Goal: Transaction & Acquisition: Purchase product/service

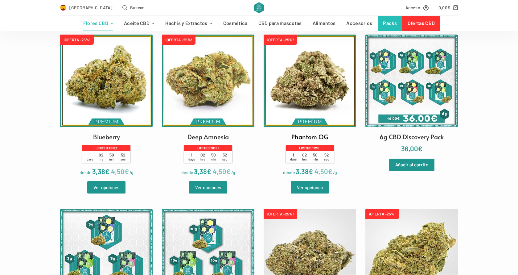
scroll to position [183, 0]
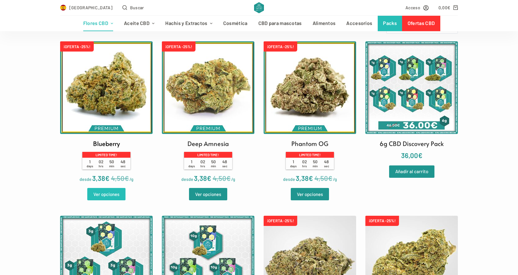
click at [105, 195] on link "Ver opciones" at bounding box center [106, 194] width 38 height 12
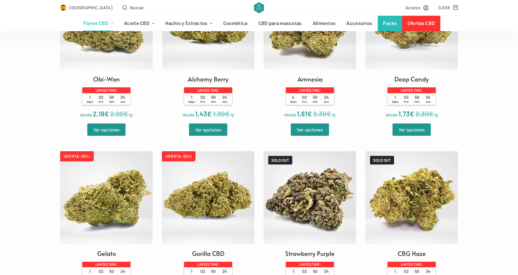
scroll to position [593, 0]
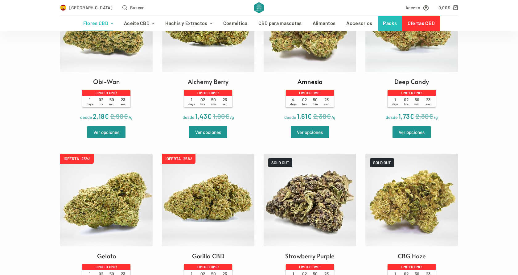
click at [318, 52] on img at bounding box center [310, 25] width 92 height 92
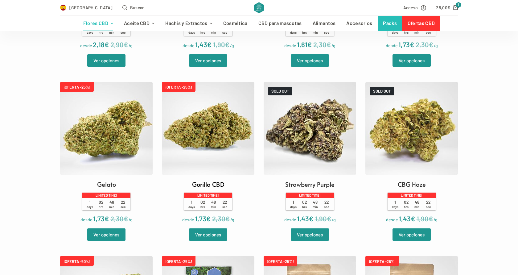
scroll to position [659, 0]
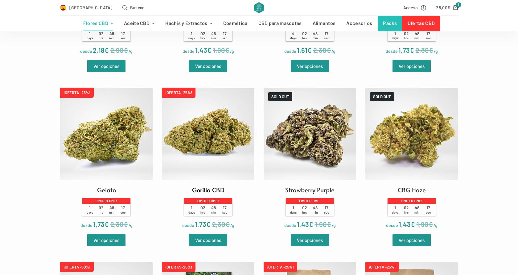
click at [189, 140] on img at bounding box center [208, 134] width 92 height 92
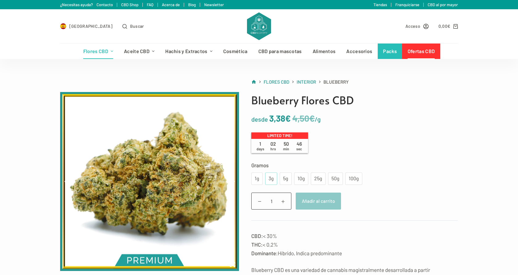
click at [269, 176] on div "3g" at bounding box center [271, 178] width 5 height 8
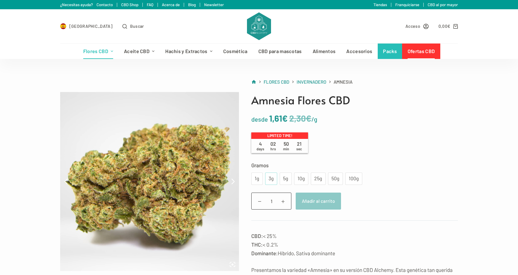
click at [273, 176] on div "3g" at bounding box center [271, 178] width 5 height 8
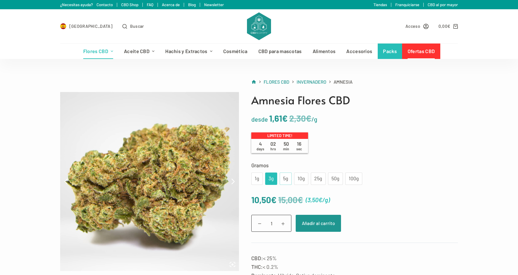
click at [283, 179] on div "5g" at bounding box center [285, 178] width 5 height 8
click at [269, 176] on div "3g" at bounding box center [271, 178] width 5 height 8
click at [283, 176] on div "5g" at bounding box center [285, 178] width 5 height 8
click at [299, 177] on div "10g" at bounding box center [301, 178] width 7 height 8
click at [316, 182] on div "25g" at bounding box center [317, 178] width 7 height 8
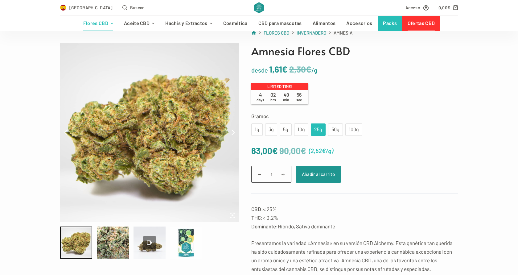
scroll to position [51, 0]
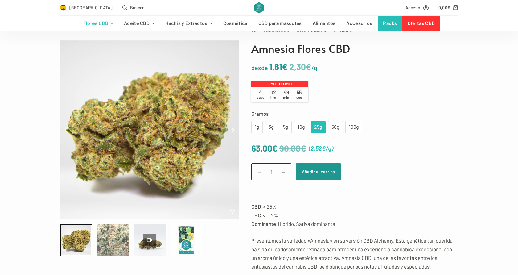
click at [113, 239] on div at bounding box center [113, 240] width 32 height 32
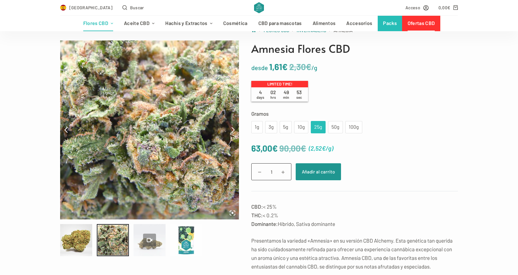
click at [150, 238] on icon at bounding box center [150, 240] width 6 height 4
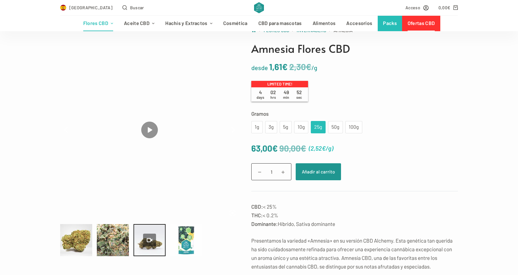
type input "0"
click at [184, 235] on div at bounding box center [186, 240] width 32 height 32
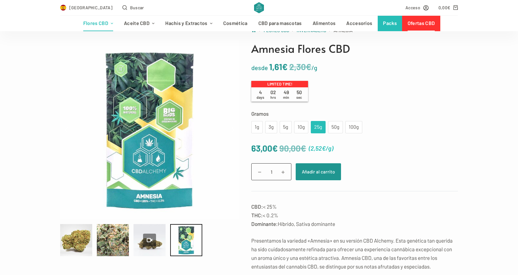
type input "14.67"
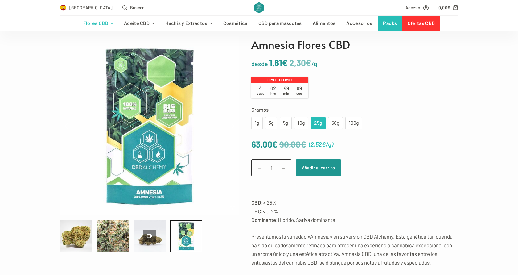
scroll to position [68, 0]
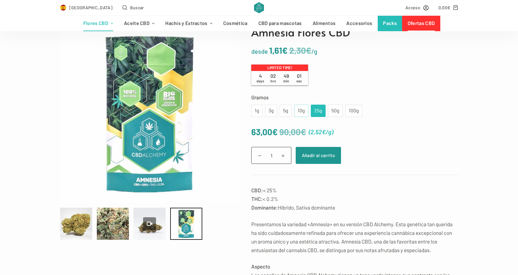
click at [302, 111] on div "10g" at bounding box center [301, 111] width 7 height 8
click at [322, 156] on button "Añadir al carrito" at bounding box center [318, 155] width 45 height 17
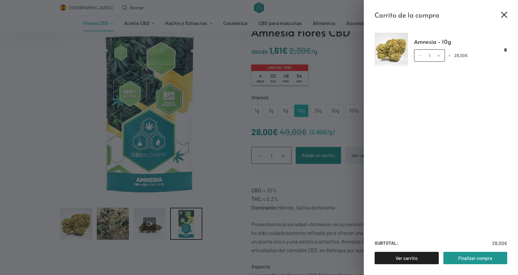
click at [505, 14] on icon "Cerrar el cajón del carrito" at bounding box center [504, 15] width 6 height 6
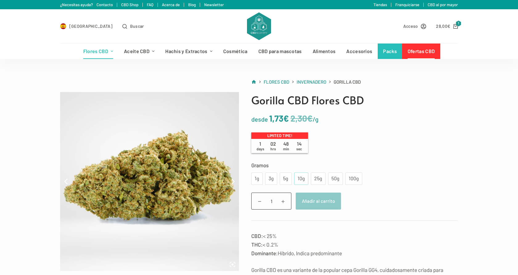
click at [302, 178] on div "10g" at bounding box center [301, 178] width 7 height 8
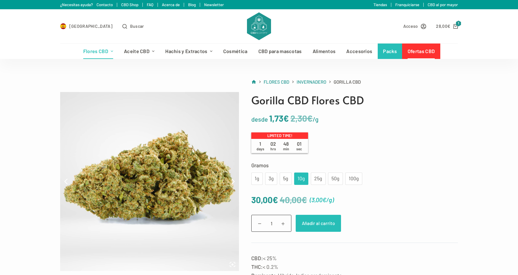
click at [322, 220] on button "Añadir al carrito" at bounding box center [318, 223] width 45 height 17
